Goal: Contribute content: Add original content to the website for others to see

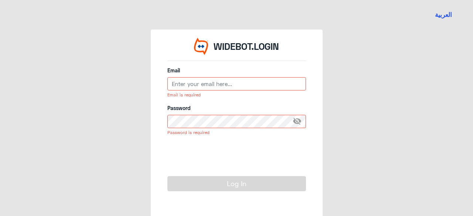
type input "[EMAIL_ADDRESS][DOMAIN_NAME]"
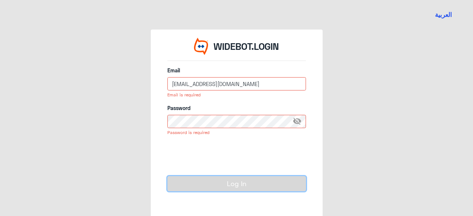
click at [240, 185] on button "Log In" at bounding box center [236, 183] width 139 height 15
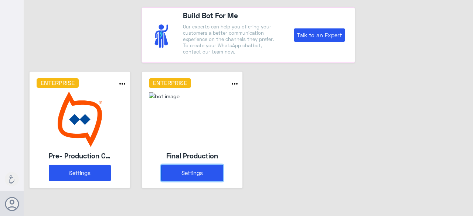
click at [205, 175] on button "Settings" at bounding box center [192, 173] width 62 height 17
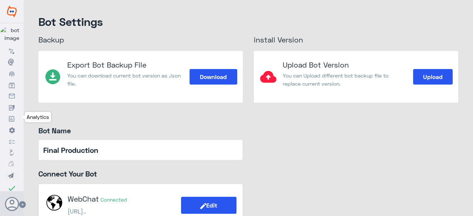
click at [11, 121] on icon at bounding box center [12, 119] width 6 height 6
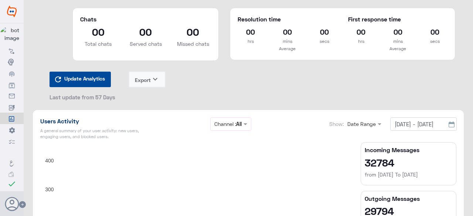
scroll to position [37, 0]
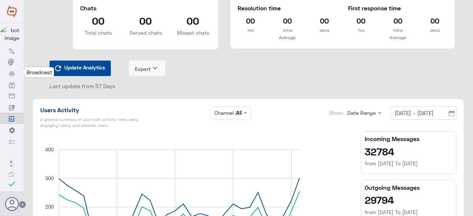
click at [13, 78] on link "Broadcast" at bounding box center [12, 73] width 24 height 11
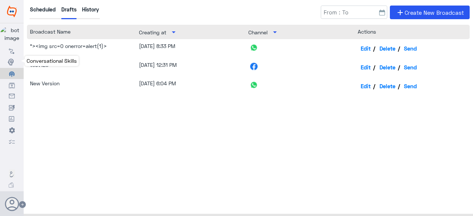
click at [14, 65] on icon at bounding box center [12, 62] width 8 height 8
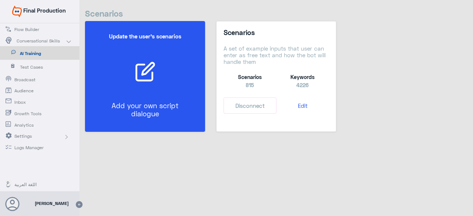
click at [133, 110] on p "Add your own script dialogue" at bounding box center [145, 110] width 84 height 17
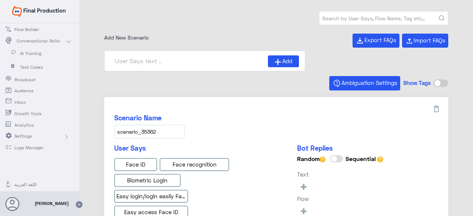
type input "Face ID En"
type input "Face ID AR"
type input "Instapay AR"
type input "Instapay EN"
type input "IBAN AR"
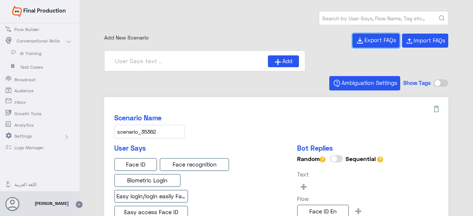
click at [379, 39] on span "Export FAQs" at bounding box center [380, 40] width 32 height 7
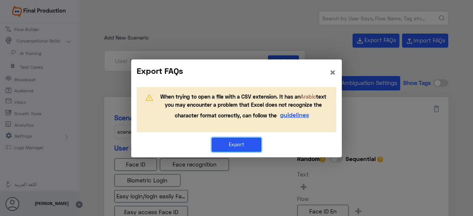
click at [251, 145] on button "Export" at bounding box center [237, 145] width 50 height 14
click at [333, 72] on span "×" at bounding box center [332, 71] width 7 height 13
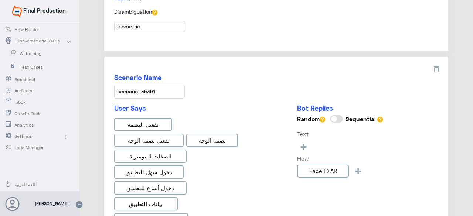
scroll to position [443, 0]
